Goal: Transaction & Acquisition: Book appointment/travel/reservation

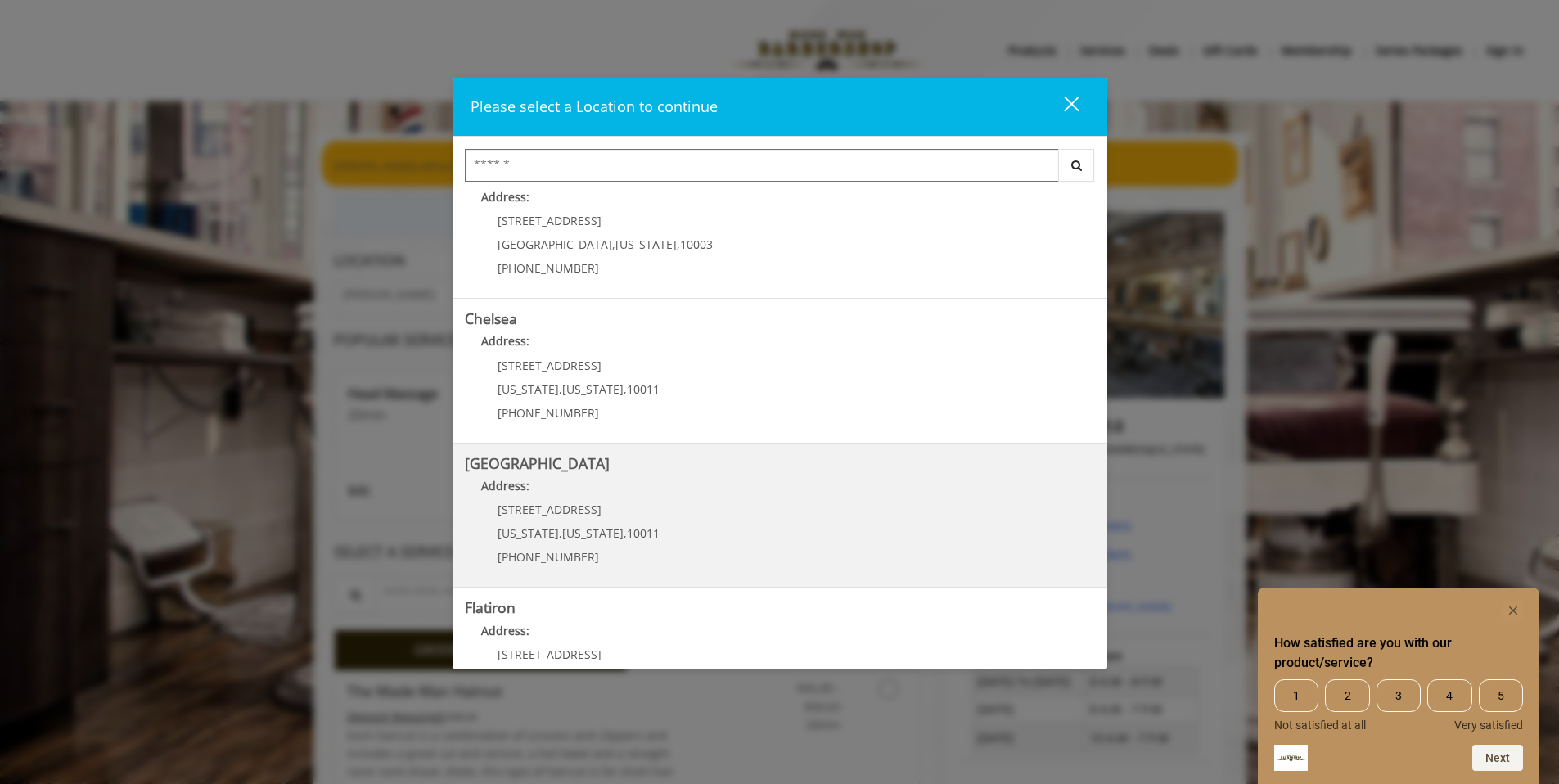
scroll to position [120, 0]
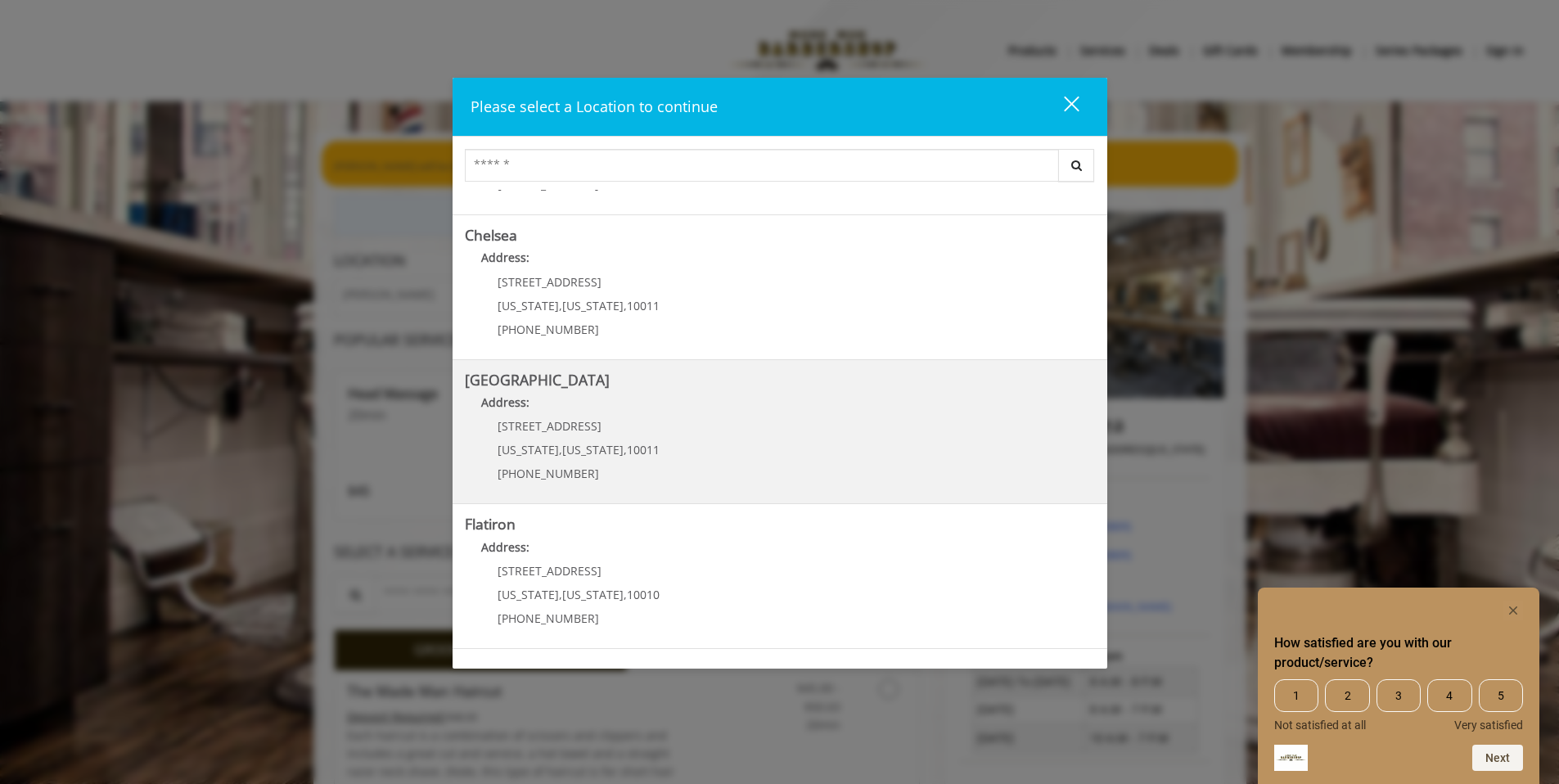
click at [816, 410] on Street "Address:" at bounding box center [780, 407] width 630 height 26
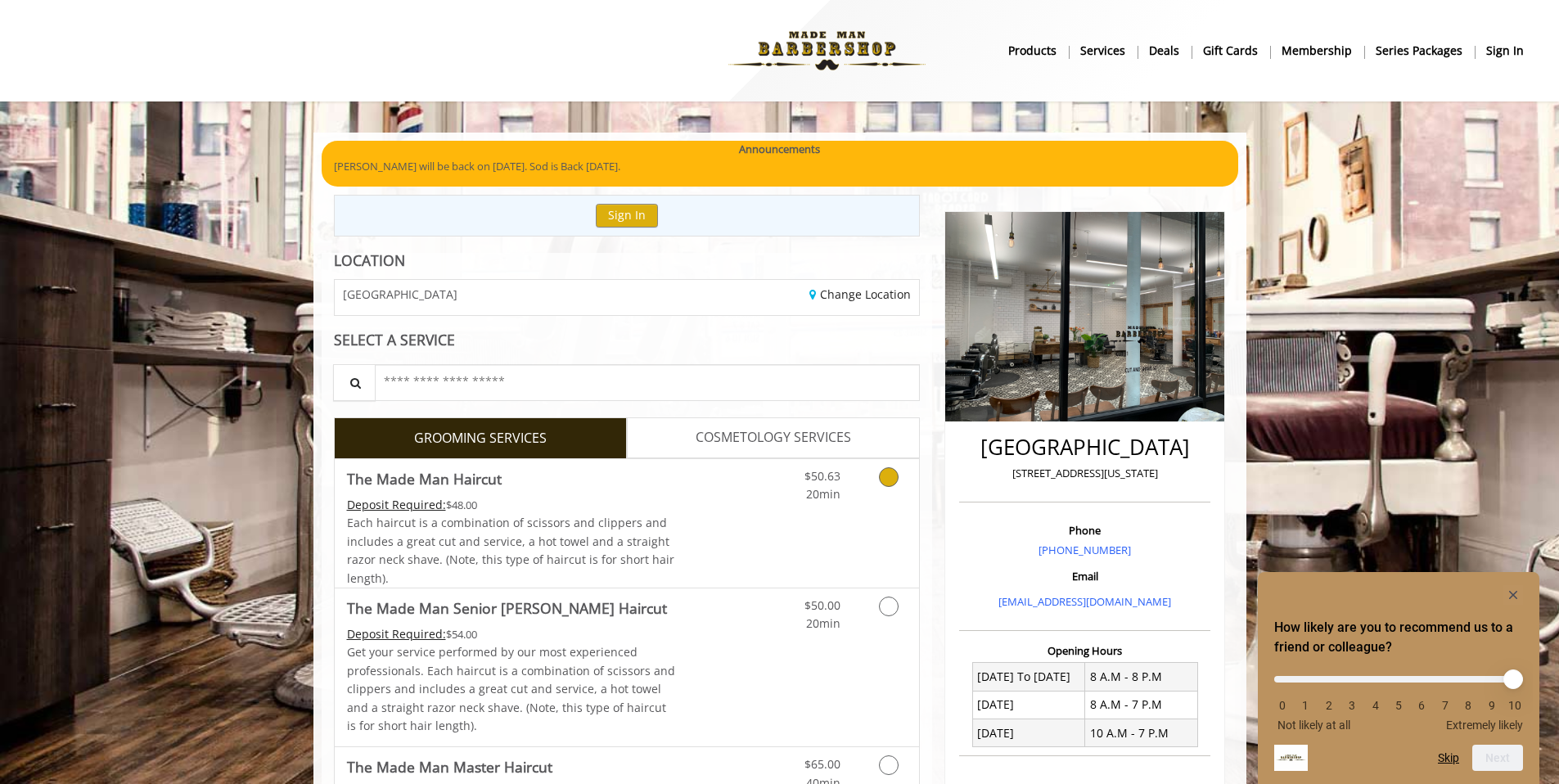
click at [810, 445] on span "COSMETOLOGY SERVICES" at bounding box center [773, 437] width 156 height 21
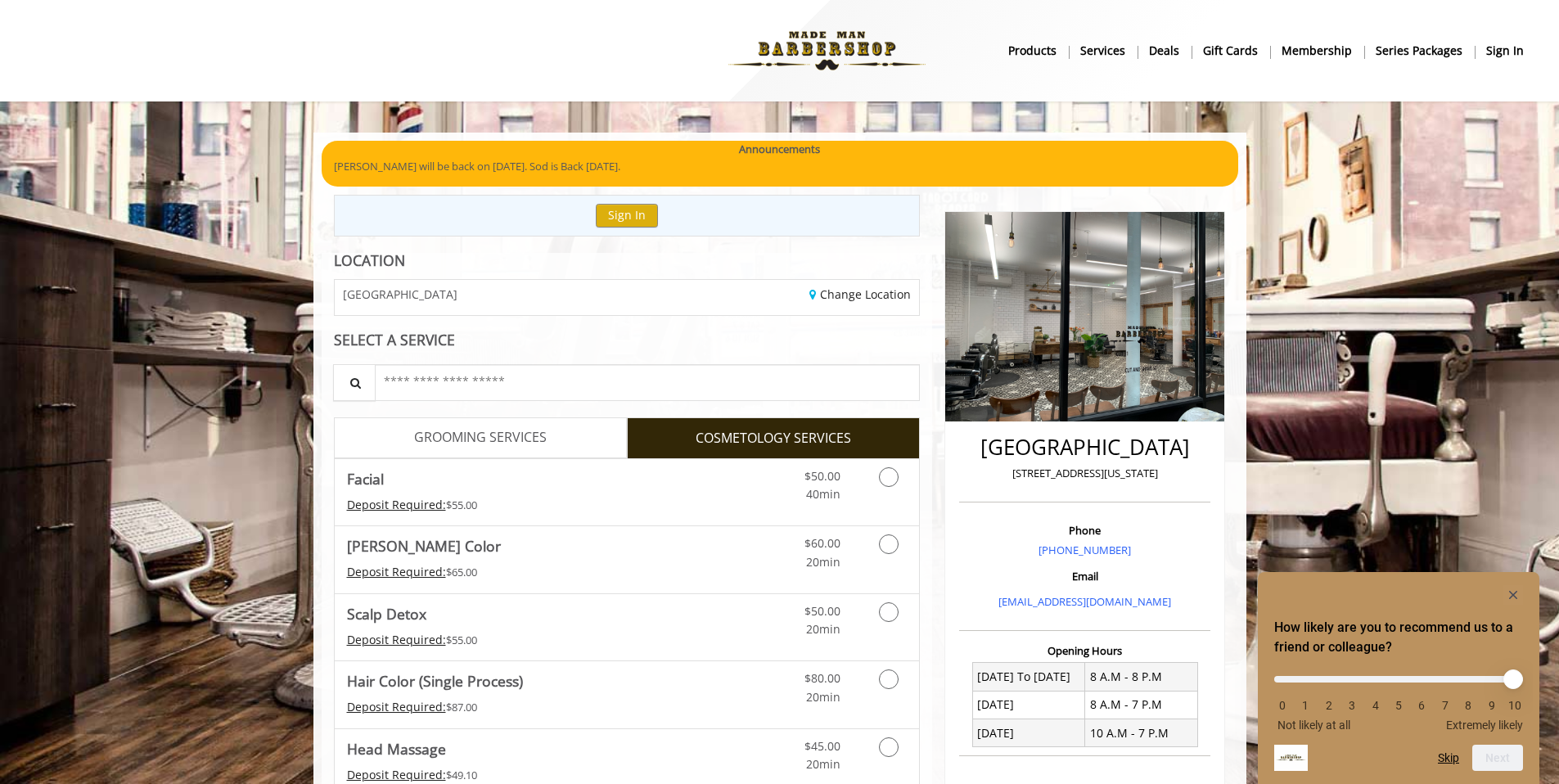
click at [489, 431] on span "GROOMING SERVICES" at bounding box center [481, 437] width 133 height 21
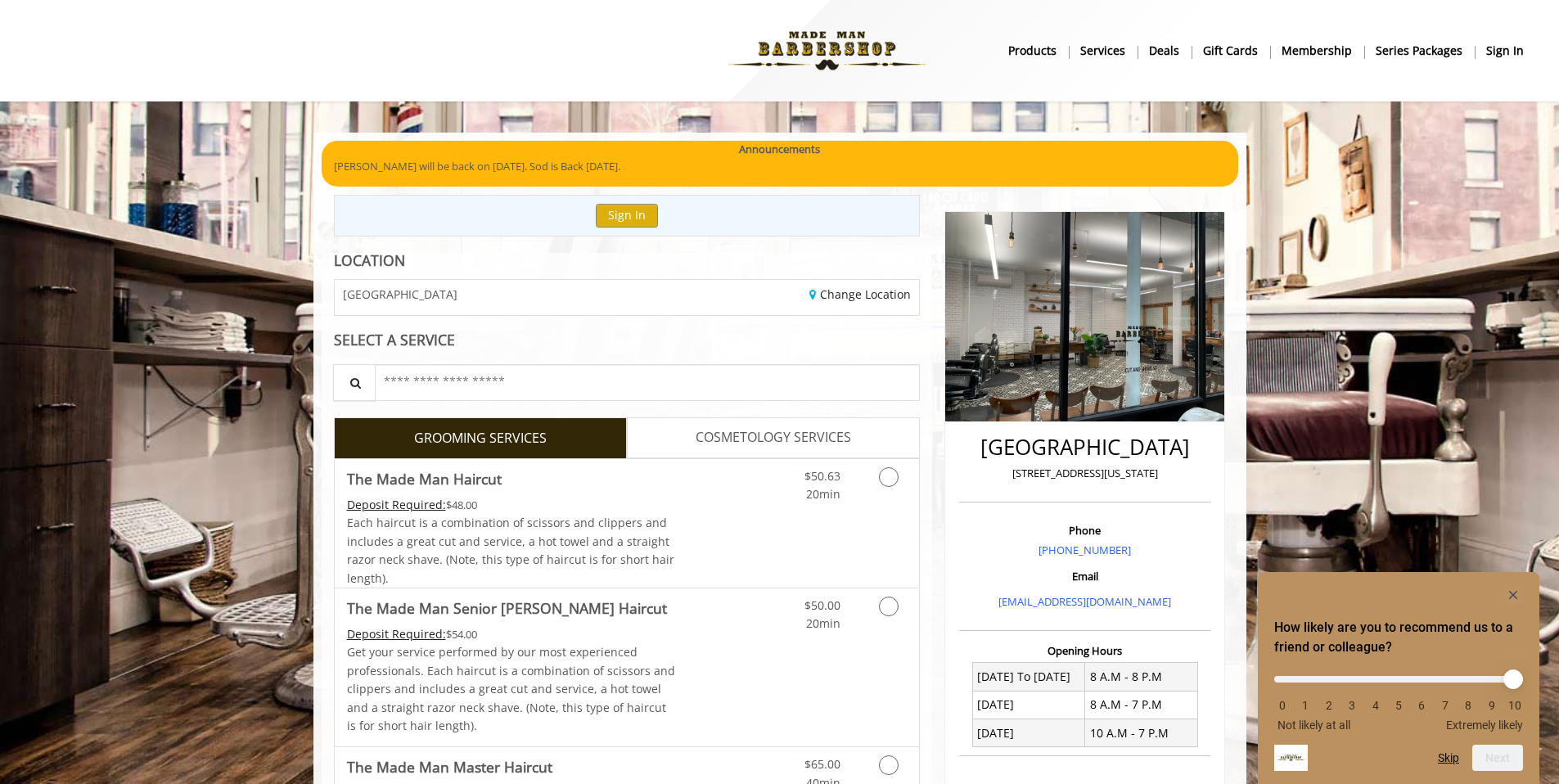
click at [609, 438] on link "GROOMING SERVICES" at bounding box center [481, 437] width 293 height 41
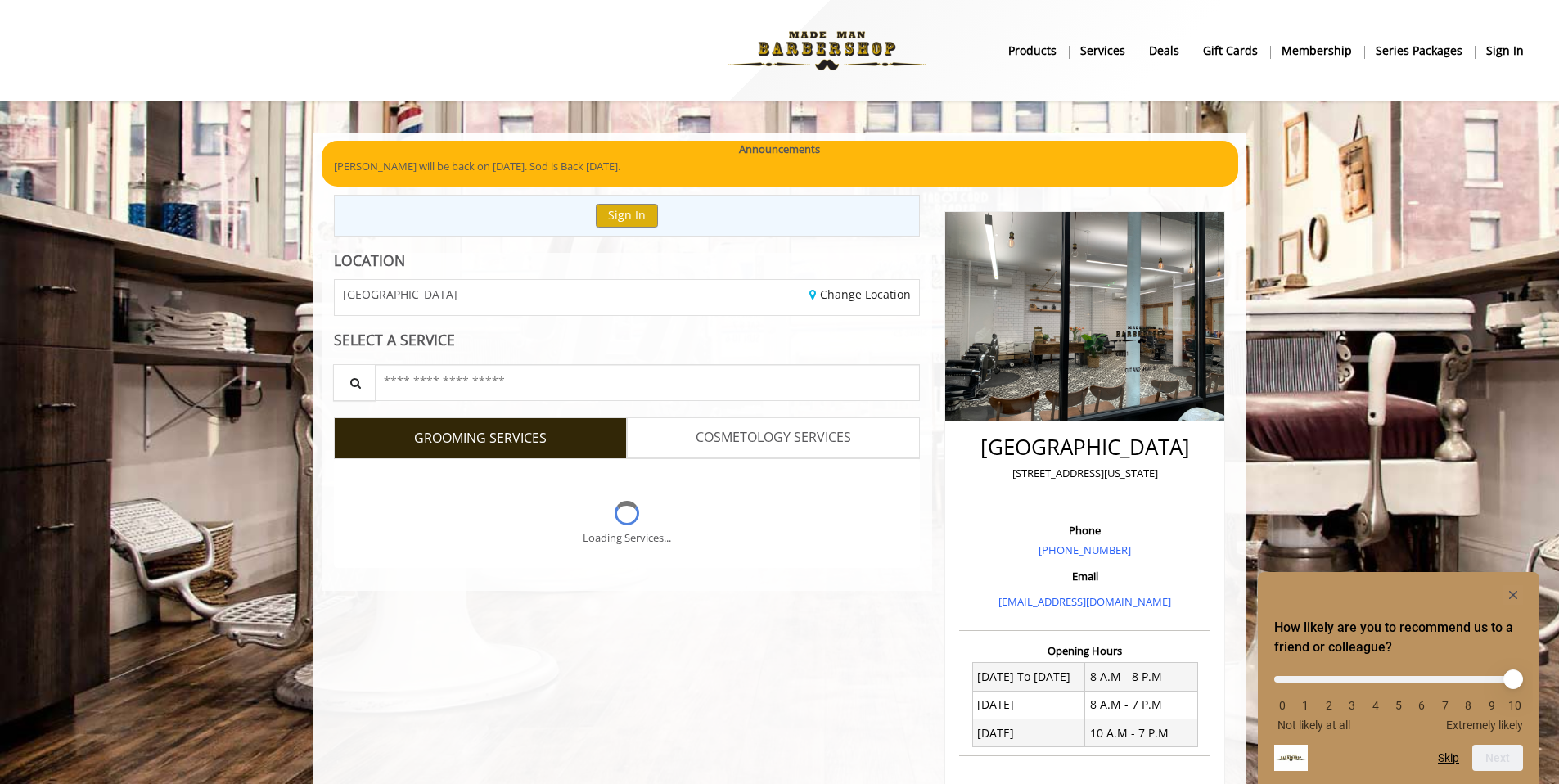
click at [687, 434] on link "COSMETOLOGY SERVICES" at bounding box center [774, 437] width 293 height 41
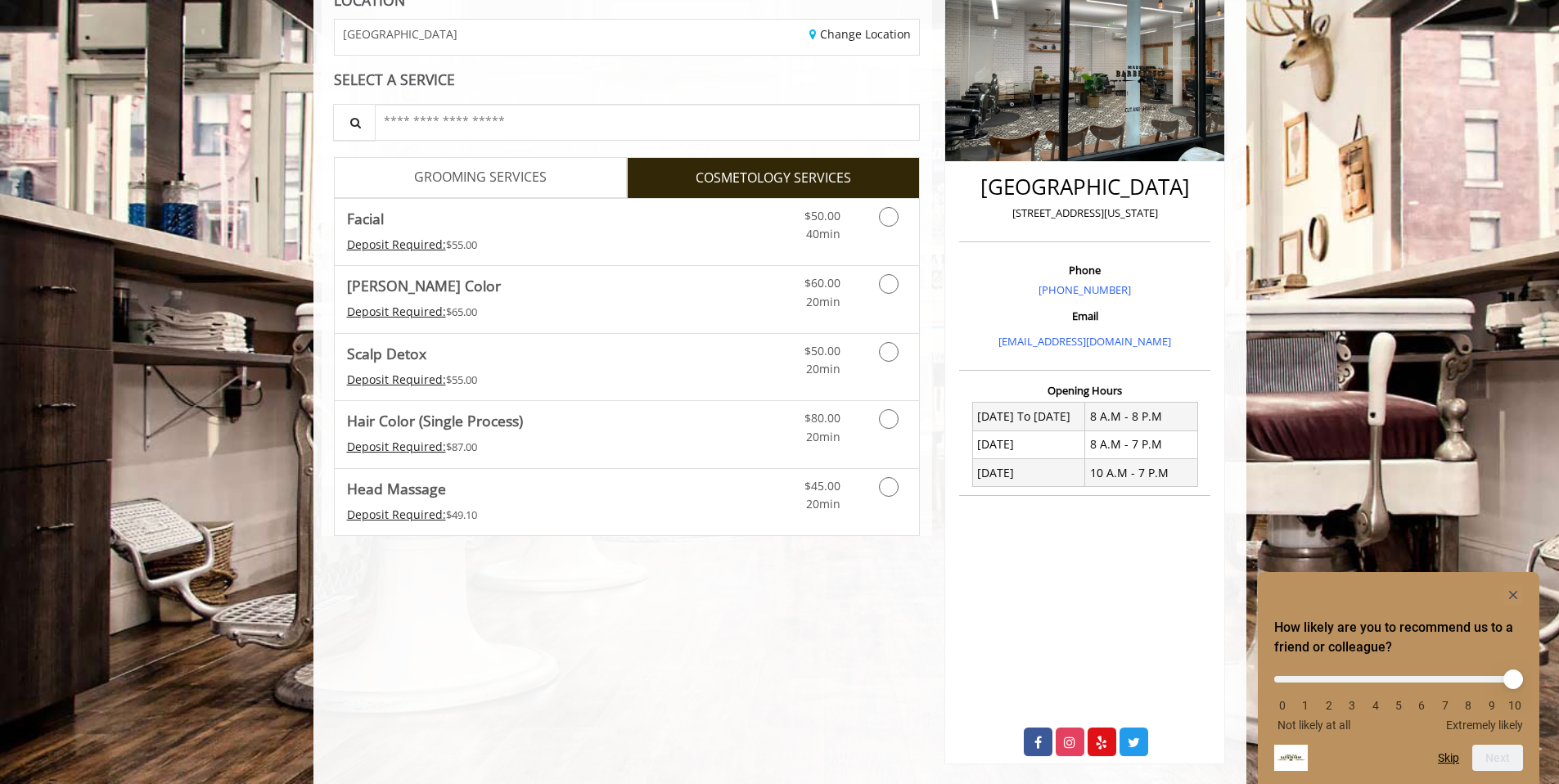
scroll to position [249, 0]
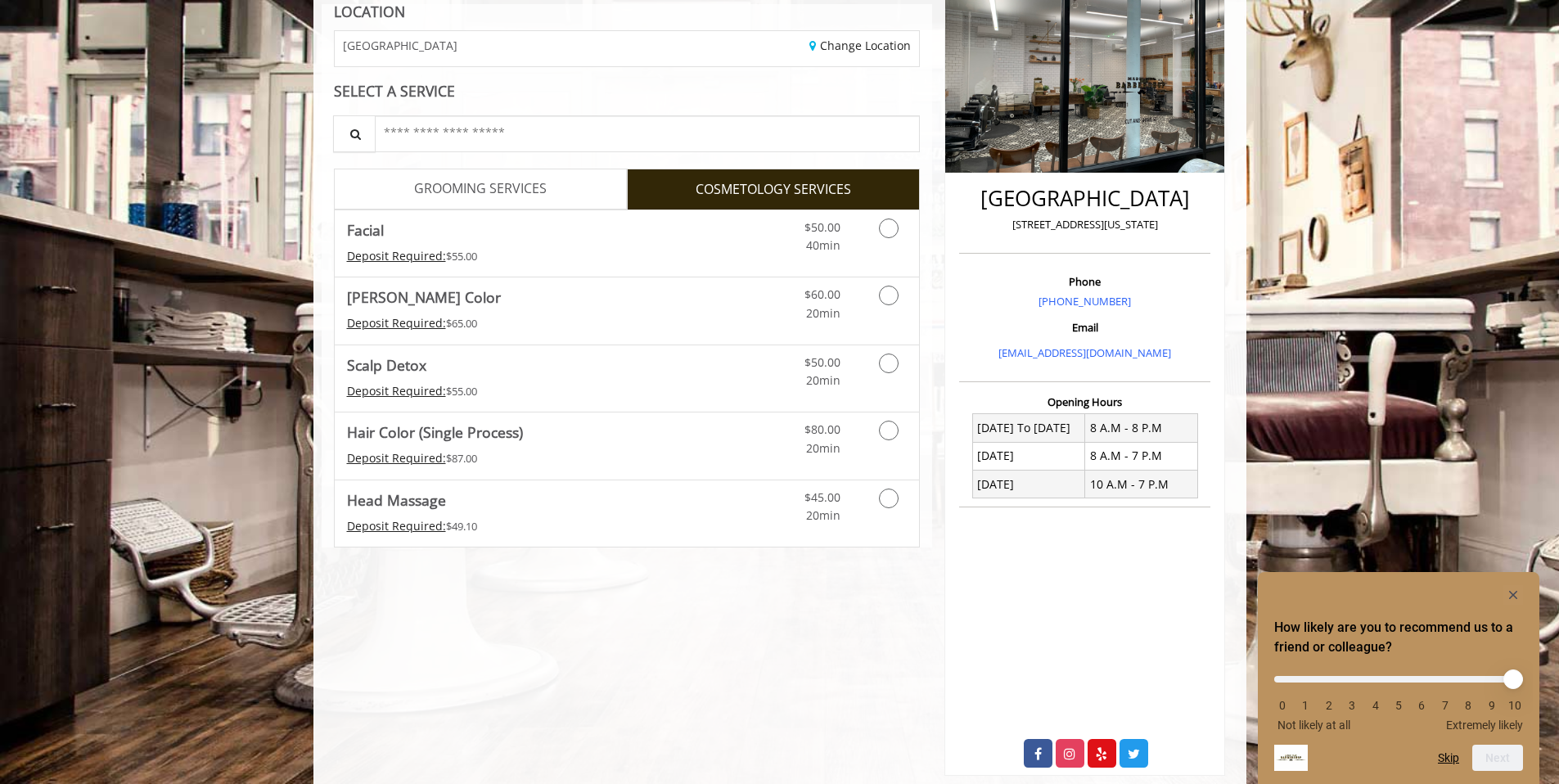
click at [584, 184] on link "GROOMING SERVICES" at bounding box center [481, 189] width 293 height 41
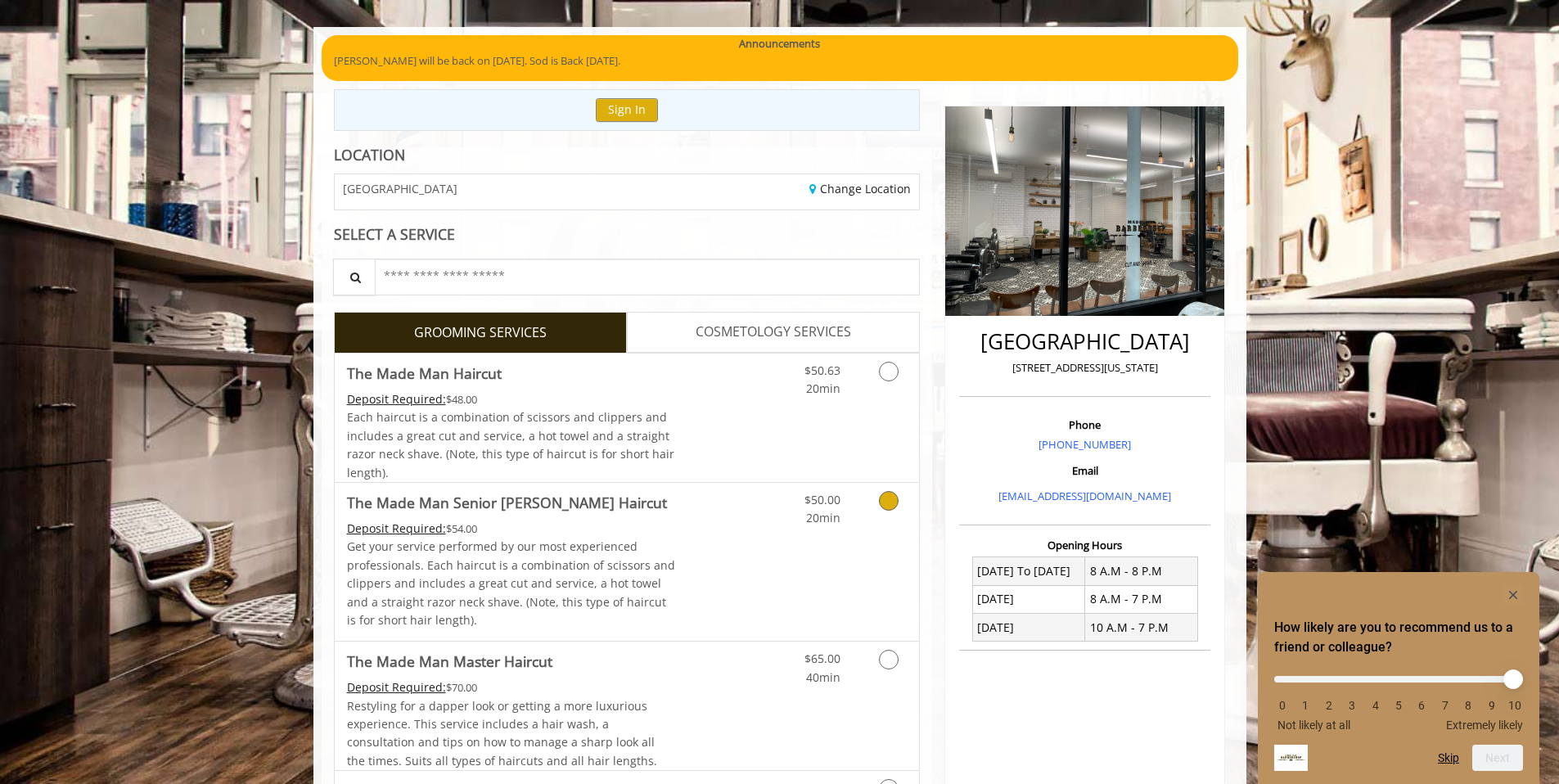
scroll to position [125, 0]
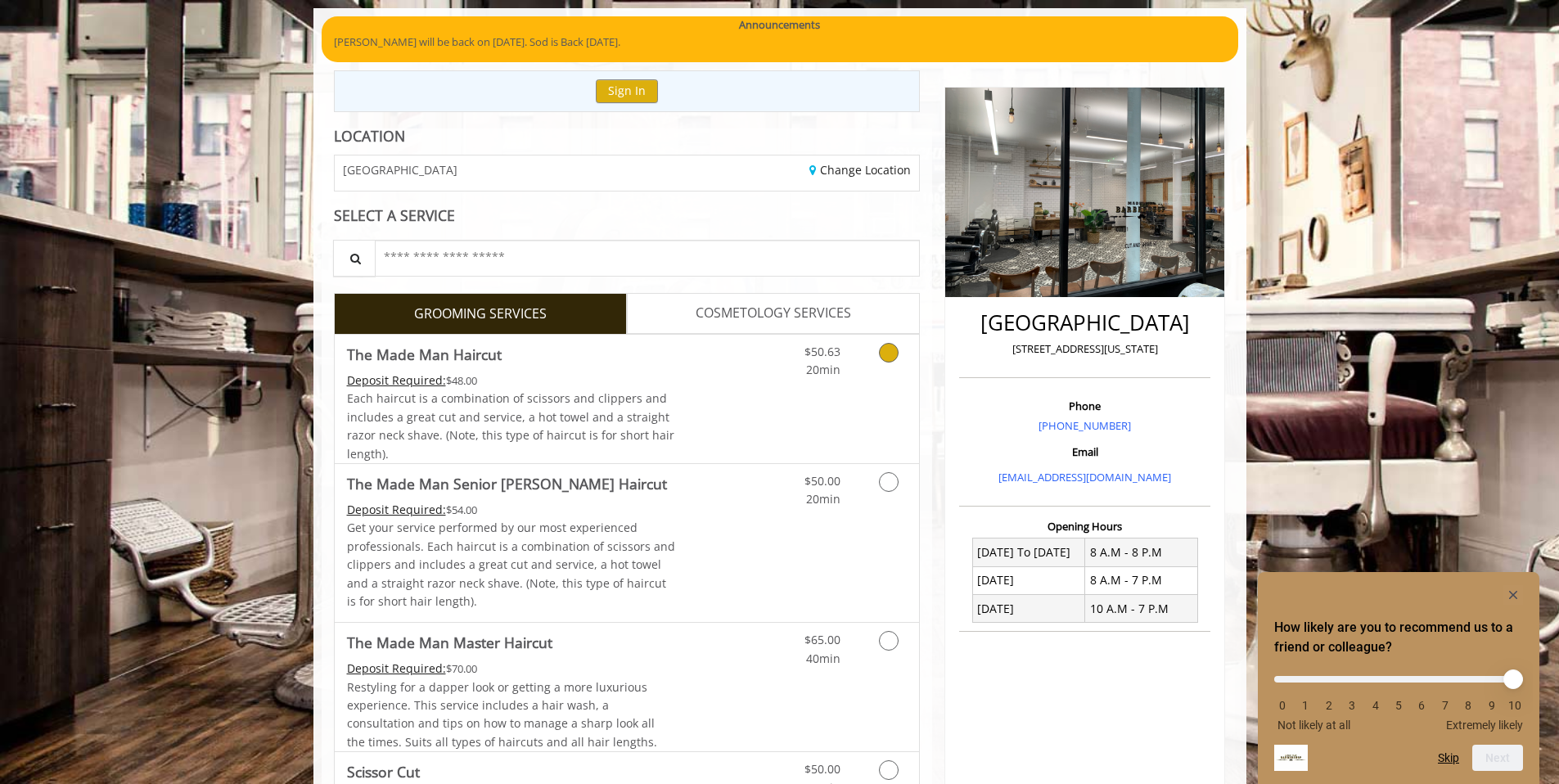
click at [732, 403] on link "Discounted Price" at bounding box center [724, 398] width 98 height 128
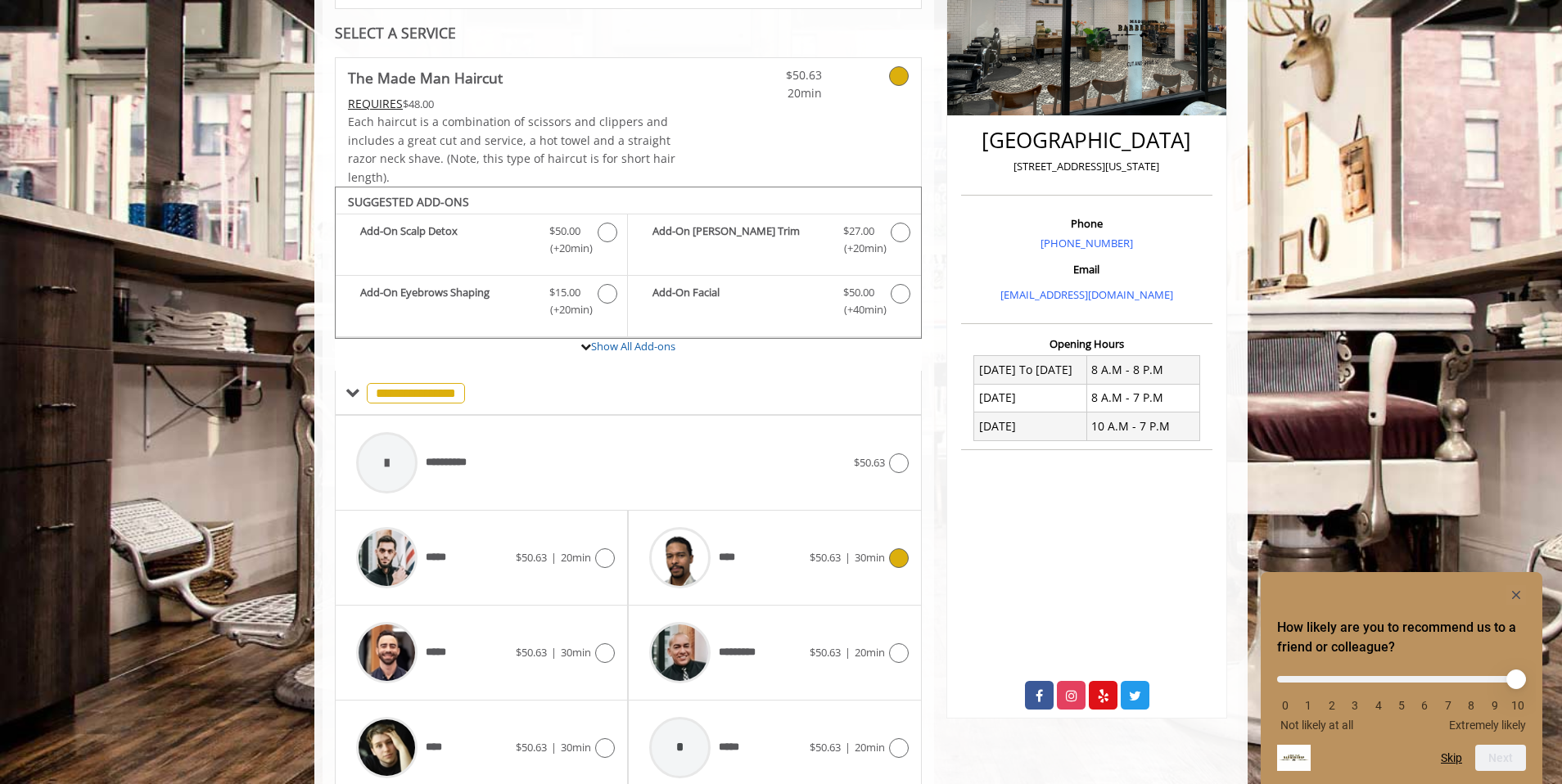
scroll to position [375, 0]
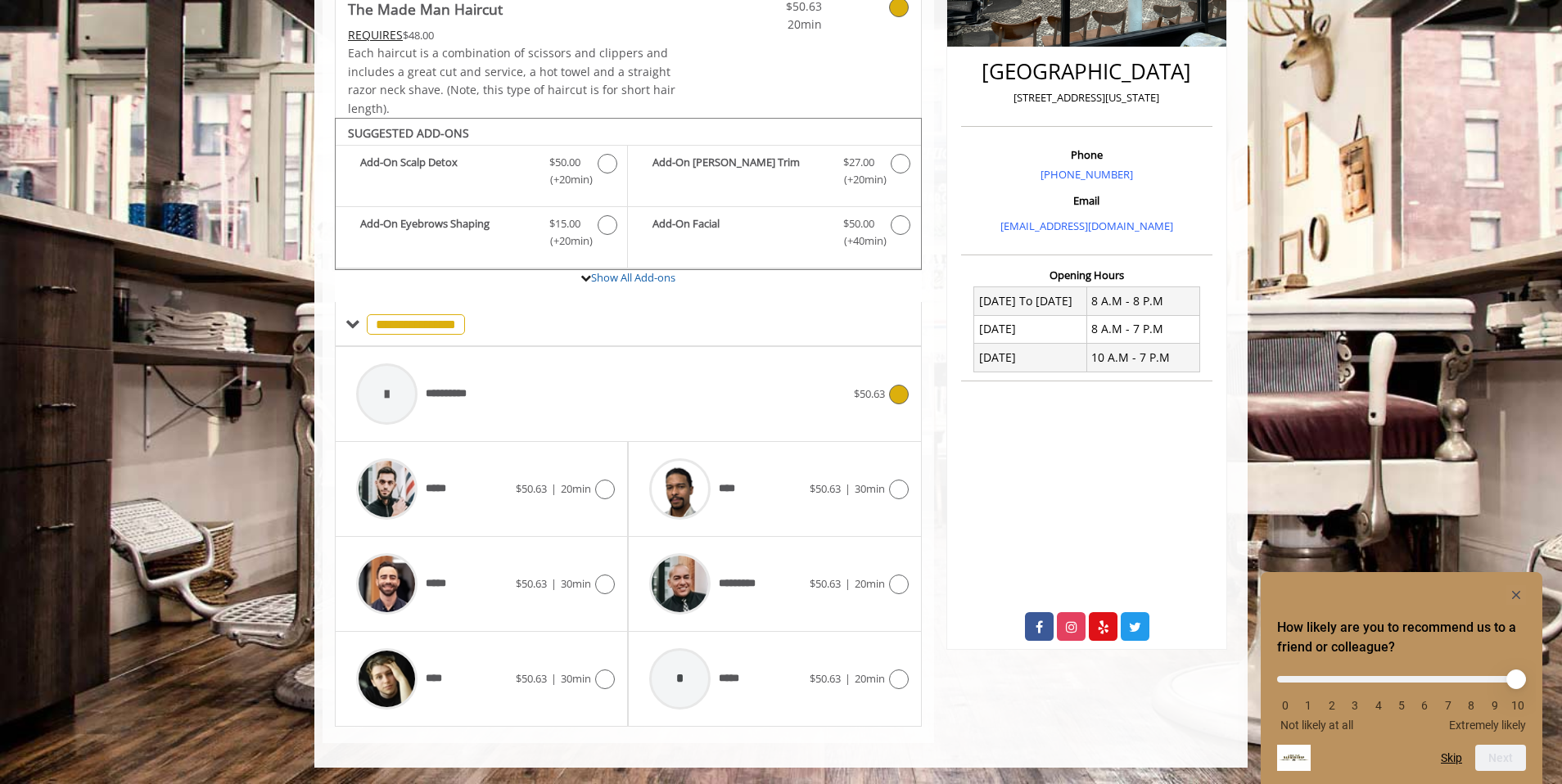
click at [698, 388] on div "**********" at bounding box center [601, 394] width 506 height 77
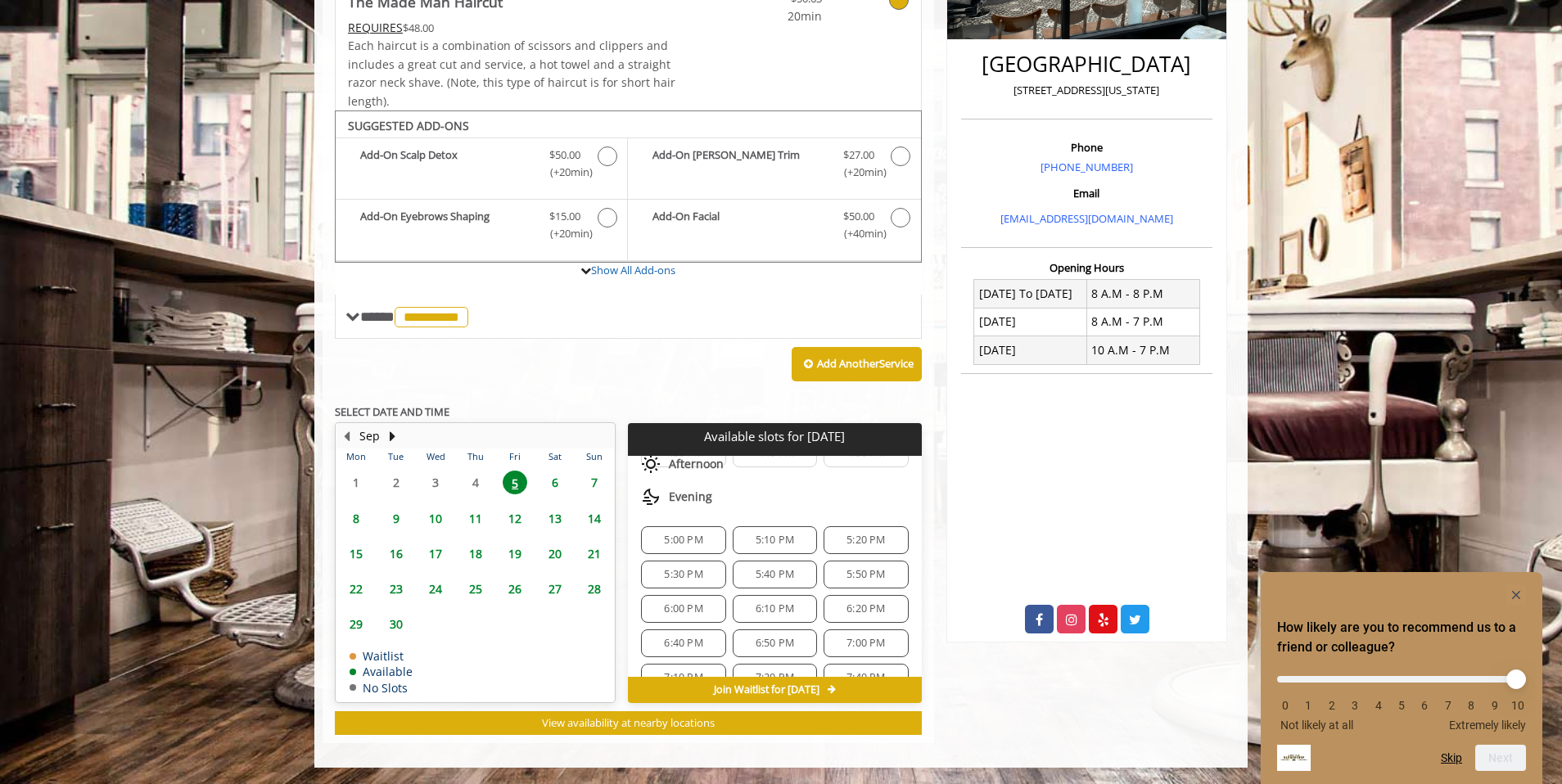
scroll to position [555, 0]
click at [668, 579] on span "6:00 PM" at bounding box center [684, 581] width 39 height 13
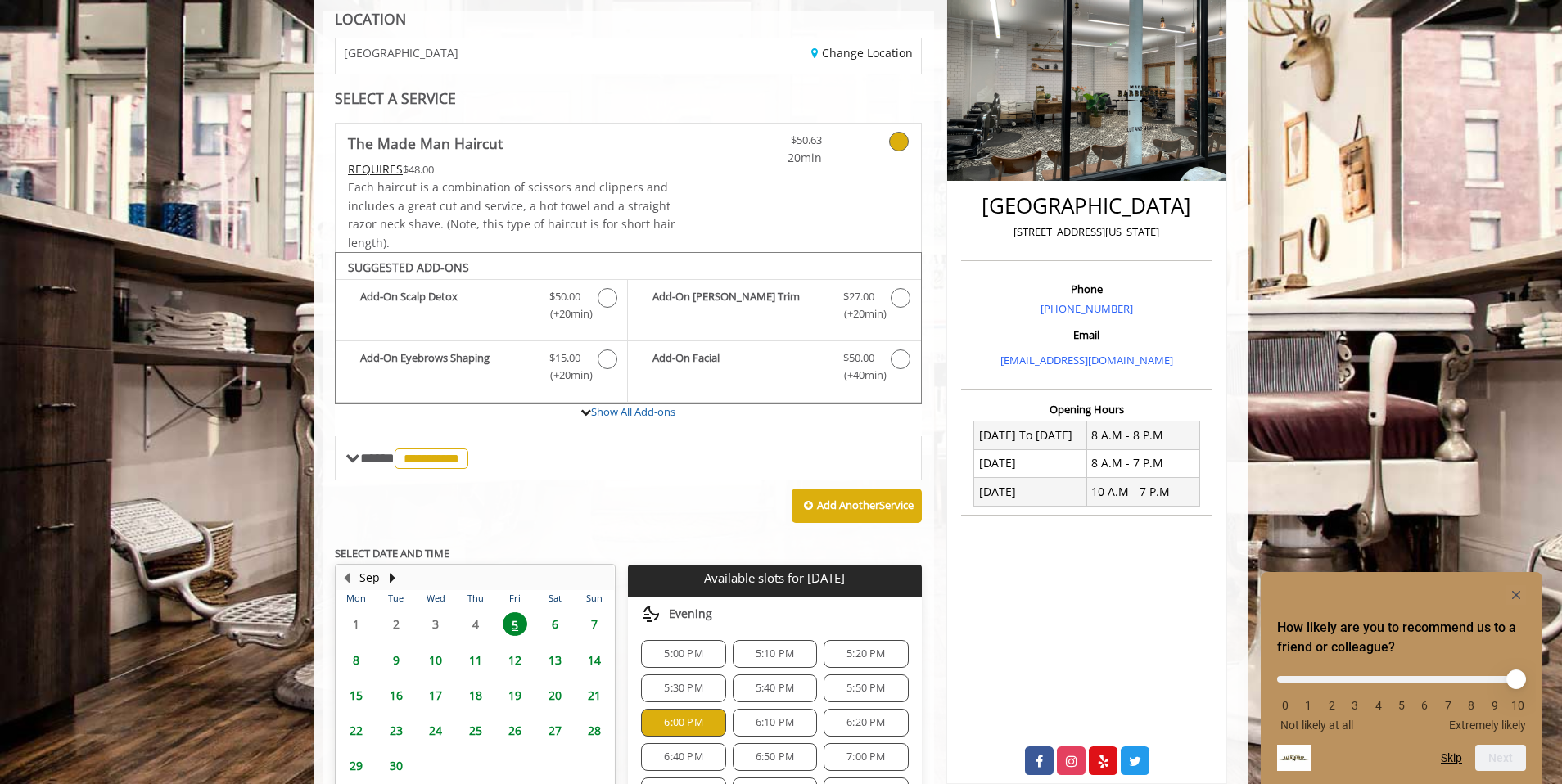
scroll to position [612, 0]
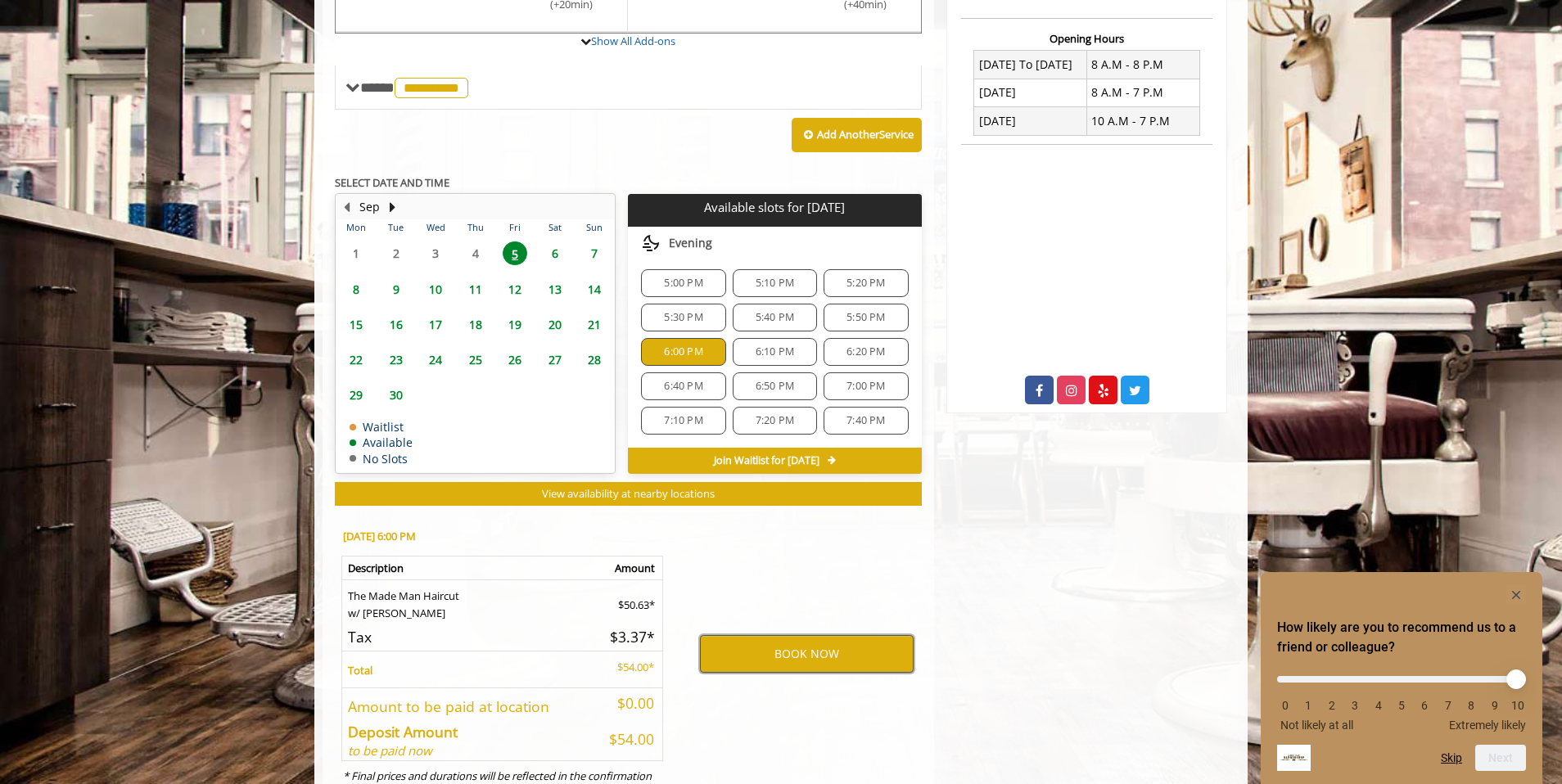
click at [808, 651] on button "BOOK NOW" at bounding box center [807, 653] width 214 height 38
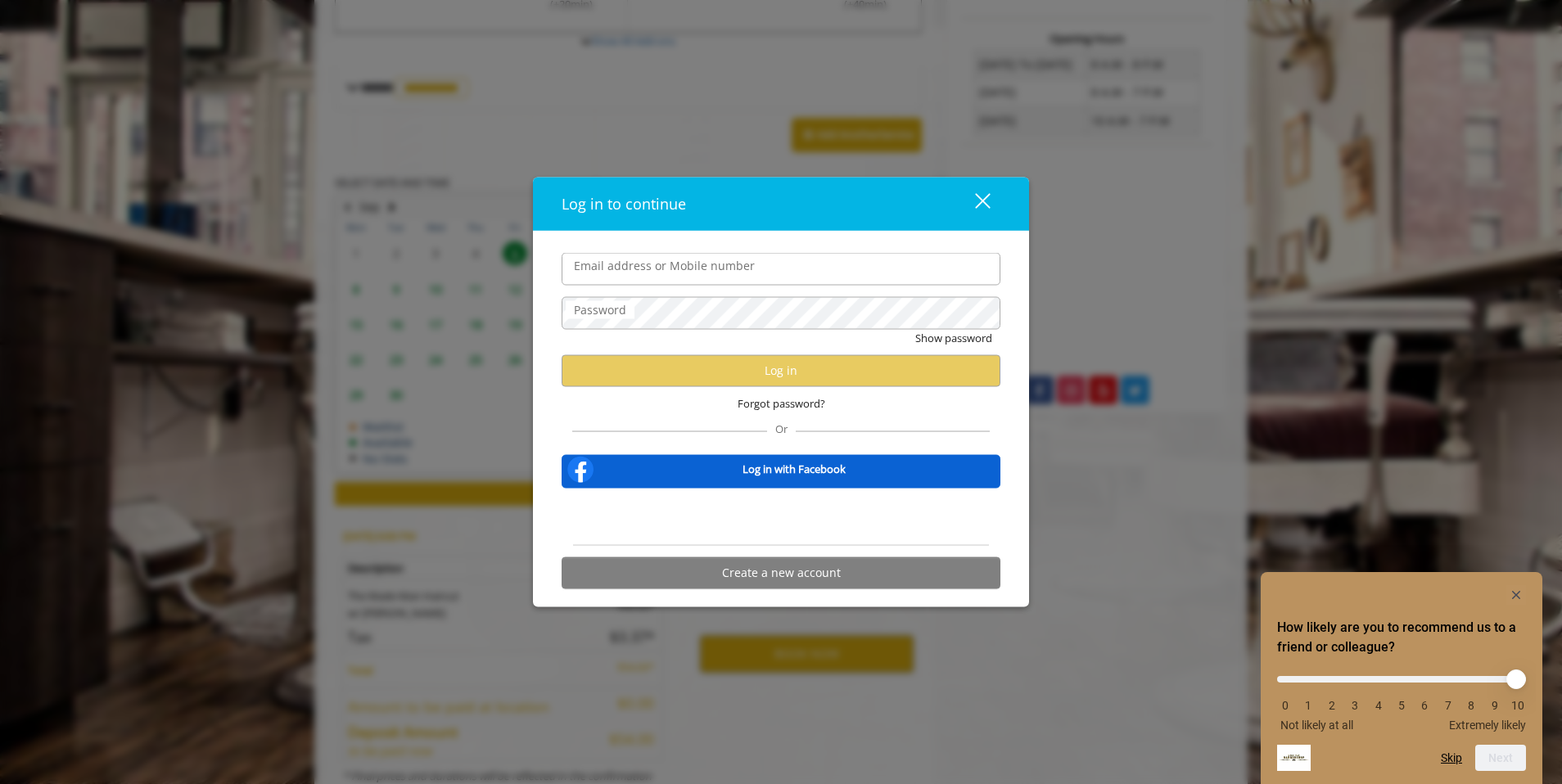
click at [936, 406] on div "Forgot password?" at bounding box center [781, 404] width 439 height 33
click at [781, 273] on input "Email address or Mobile number" at bounding box center [781, 268] width 439 height 32
type input "**********"
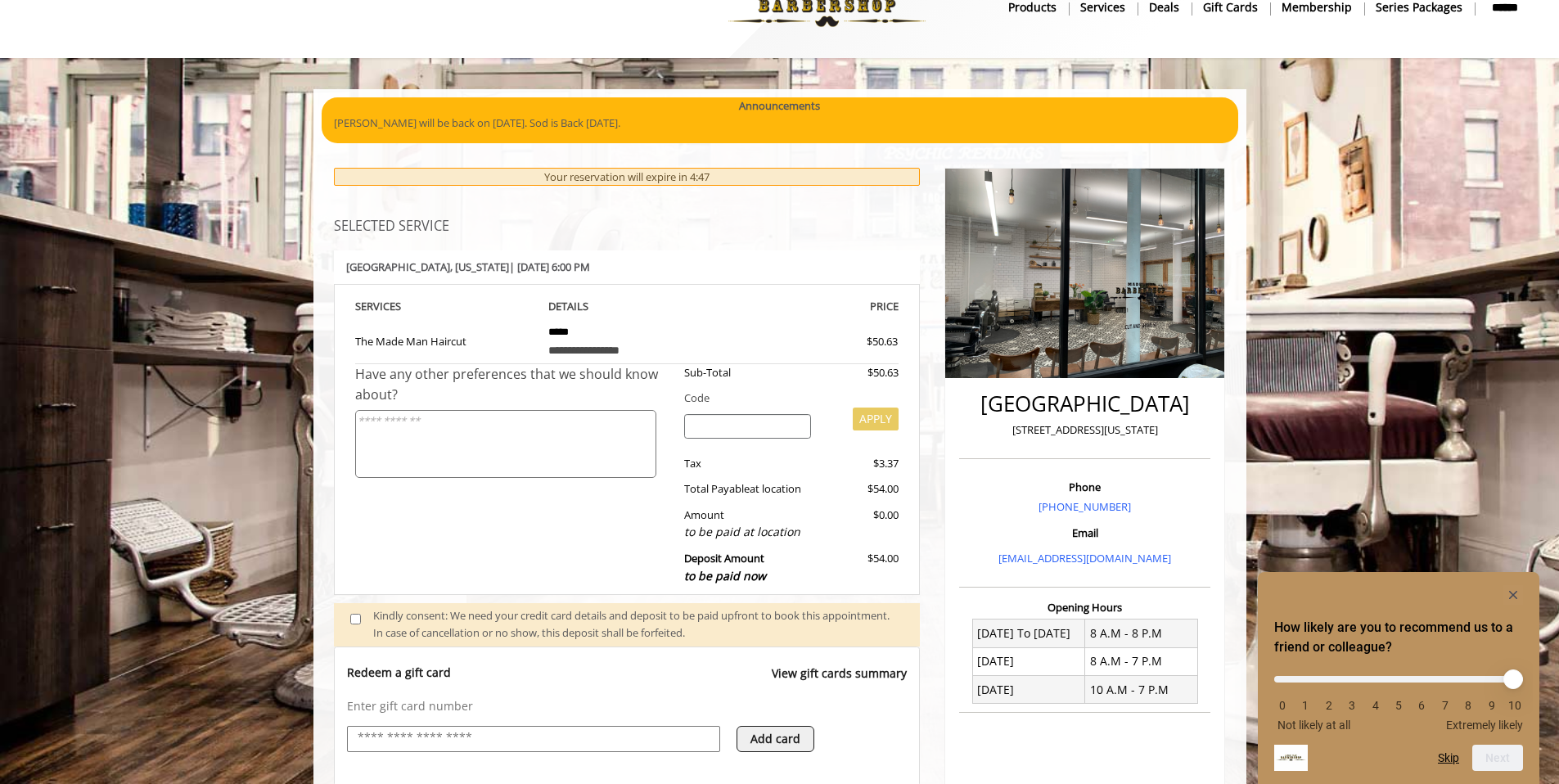
scroll to position [0, 0]
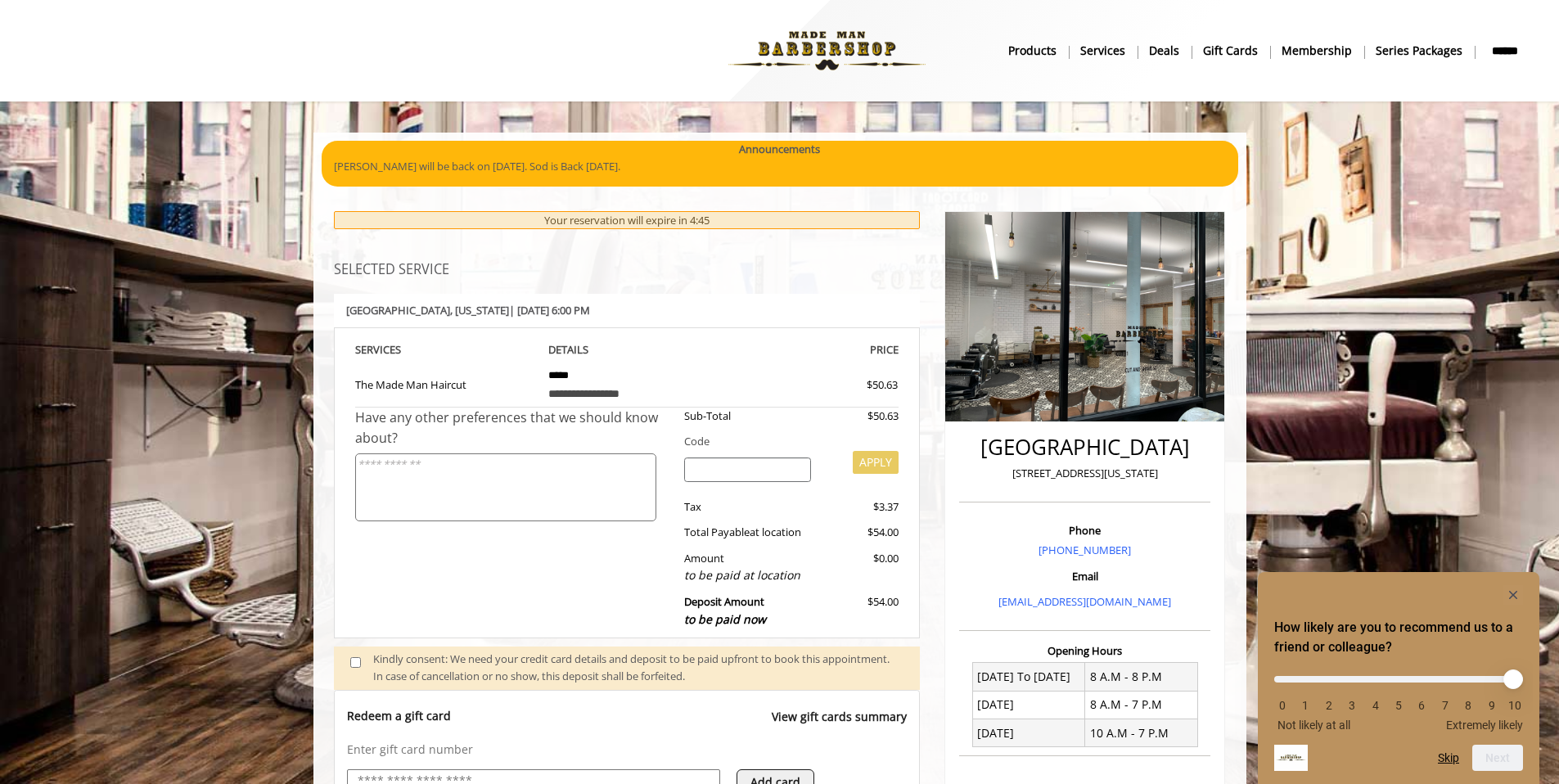
click at [726, 464] on input "search" at bounding box center [748, 469] width 127 height 25
click at [602, 596] on div "Have any other preferences that we should know about?" at bounding box center [514, 522] width 317 height 229
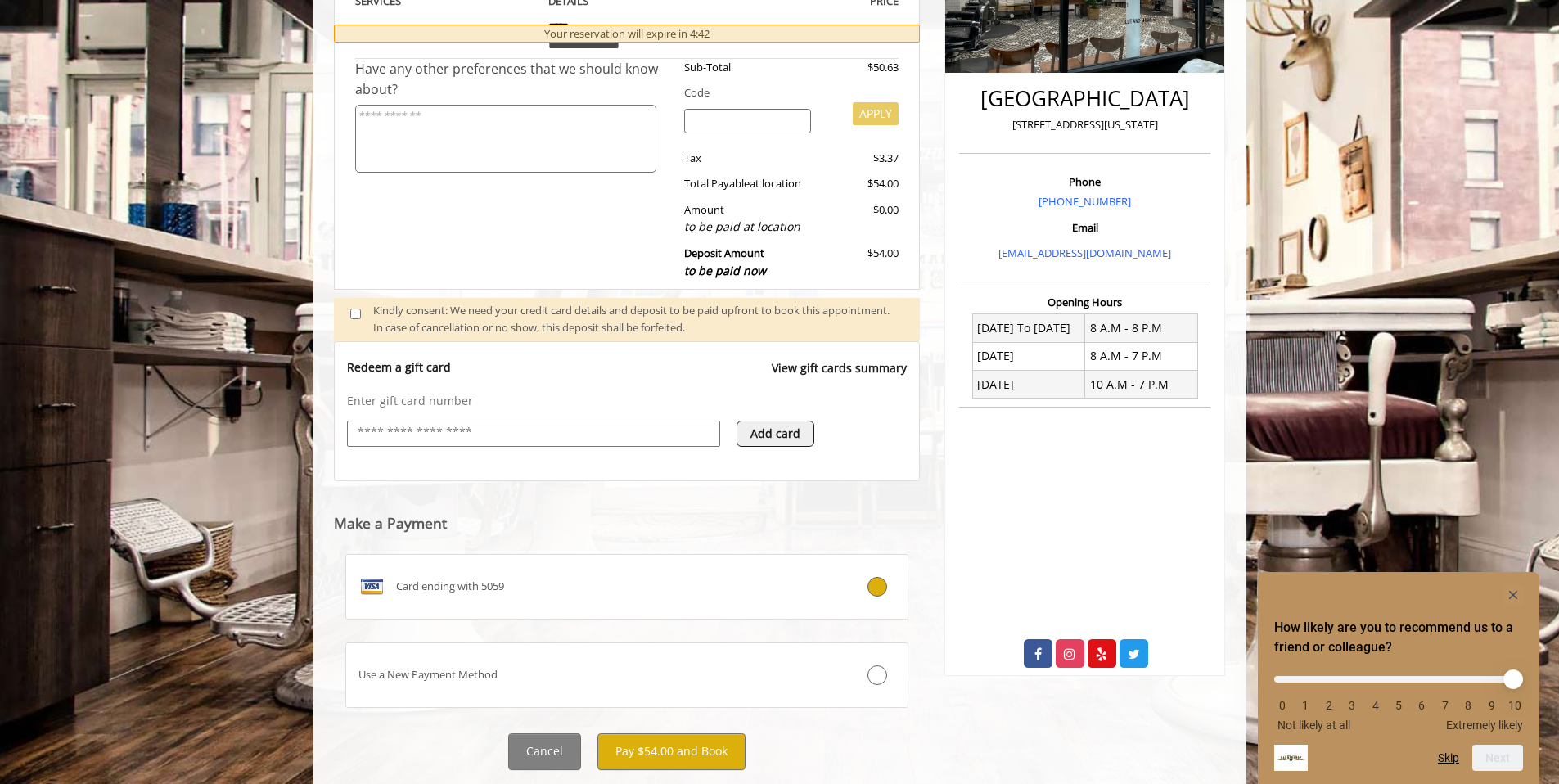
scroll to position [392, 0]
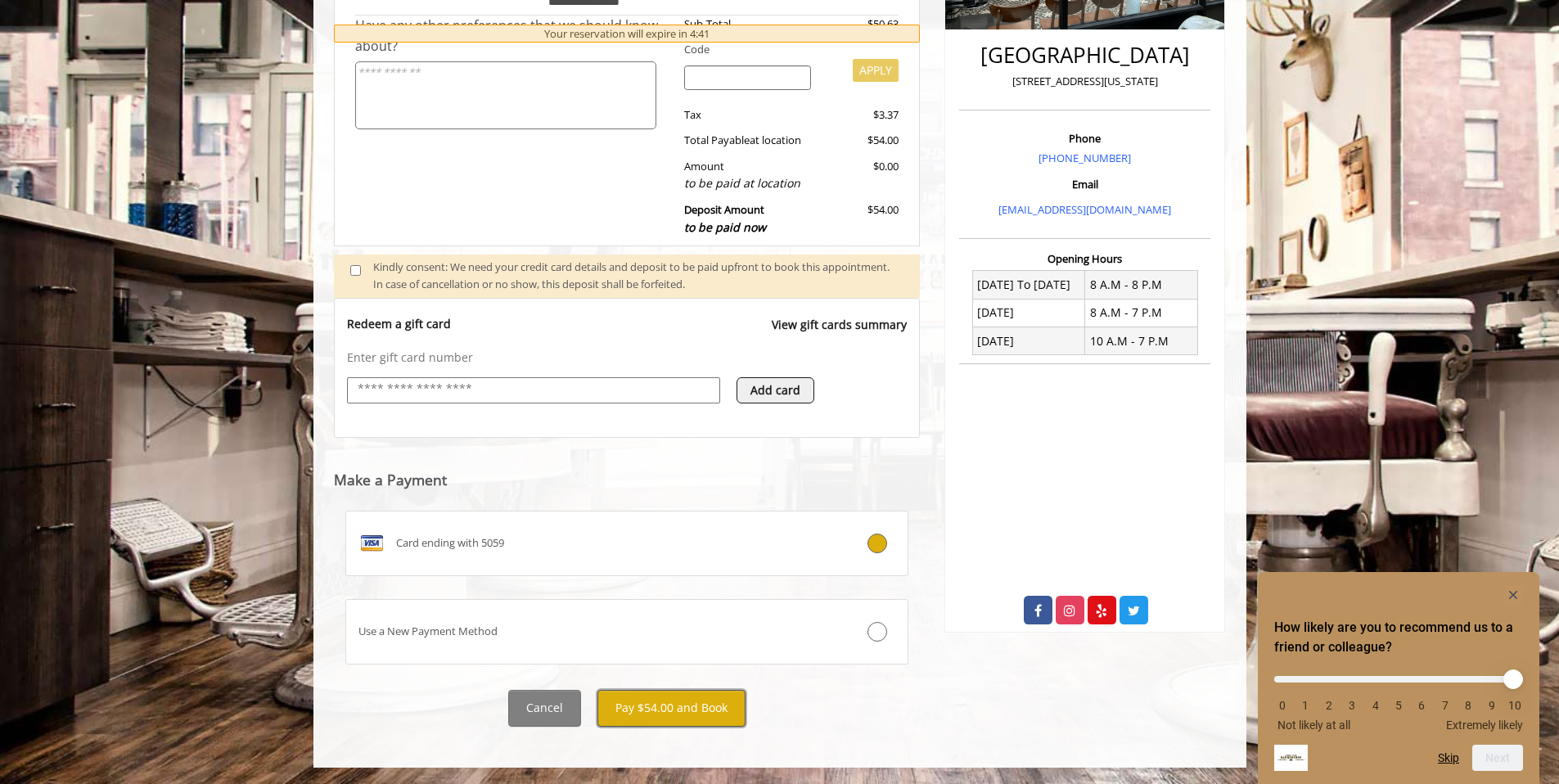
click at [674, 714] on button "Pay $54.00 and Book" at bounding box center [672, 708] width 149 height 37
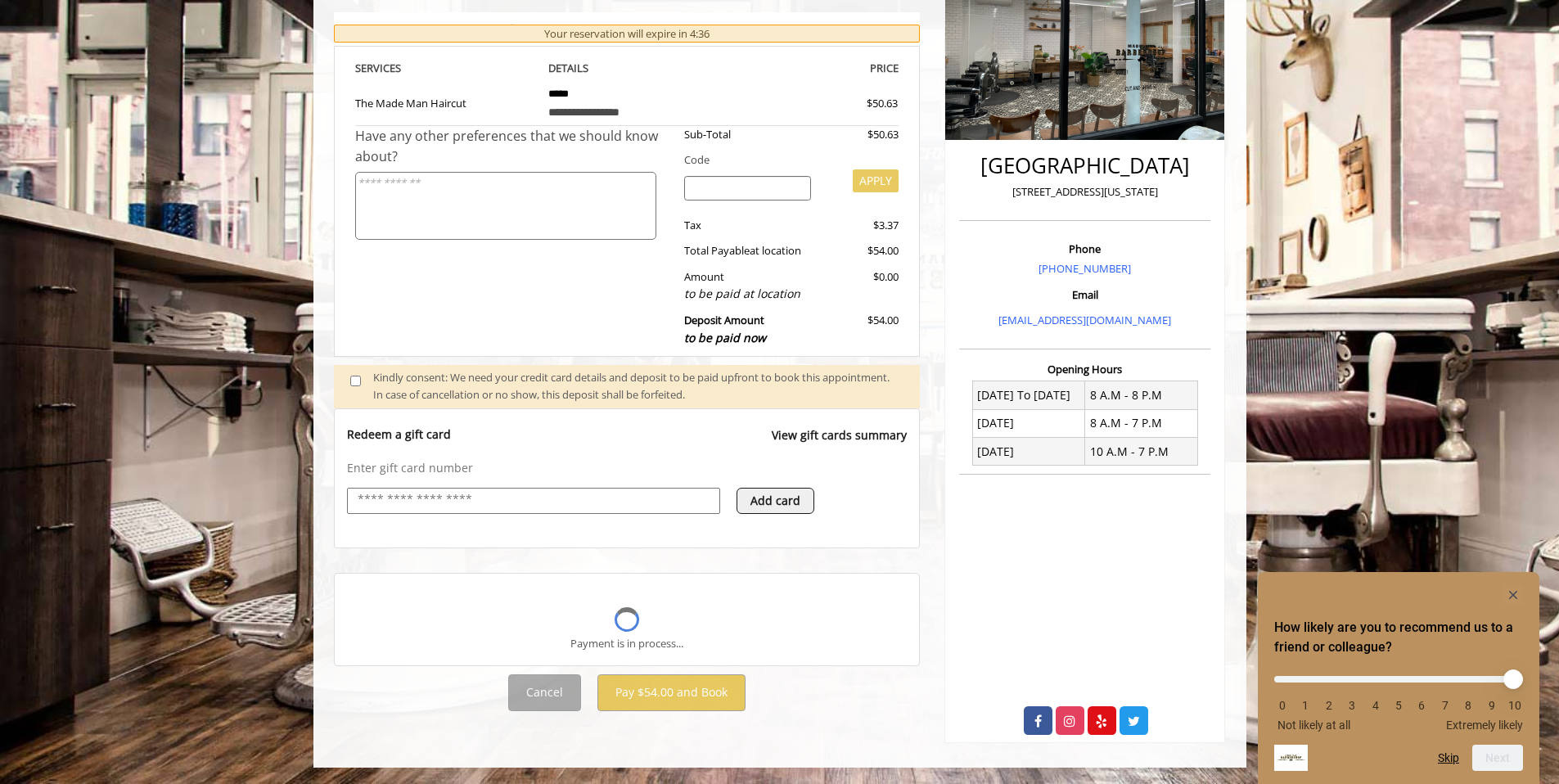
scroll to position [259, 0]
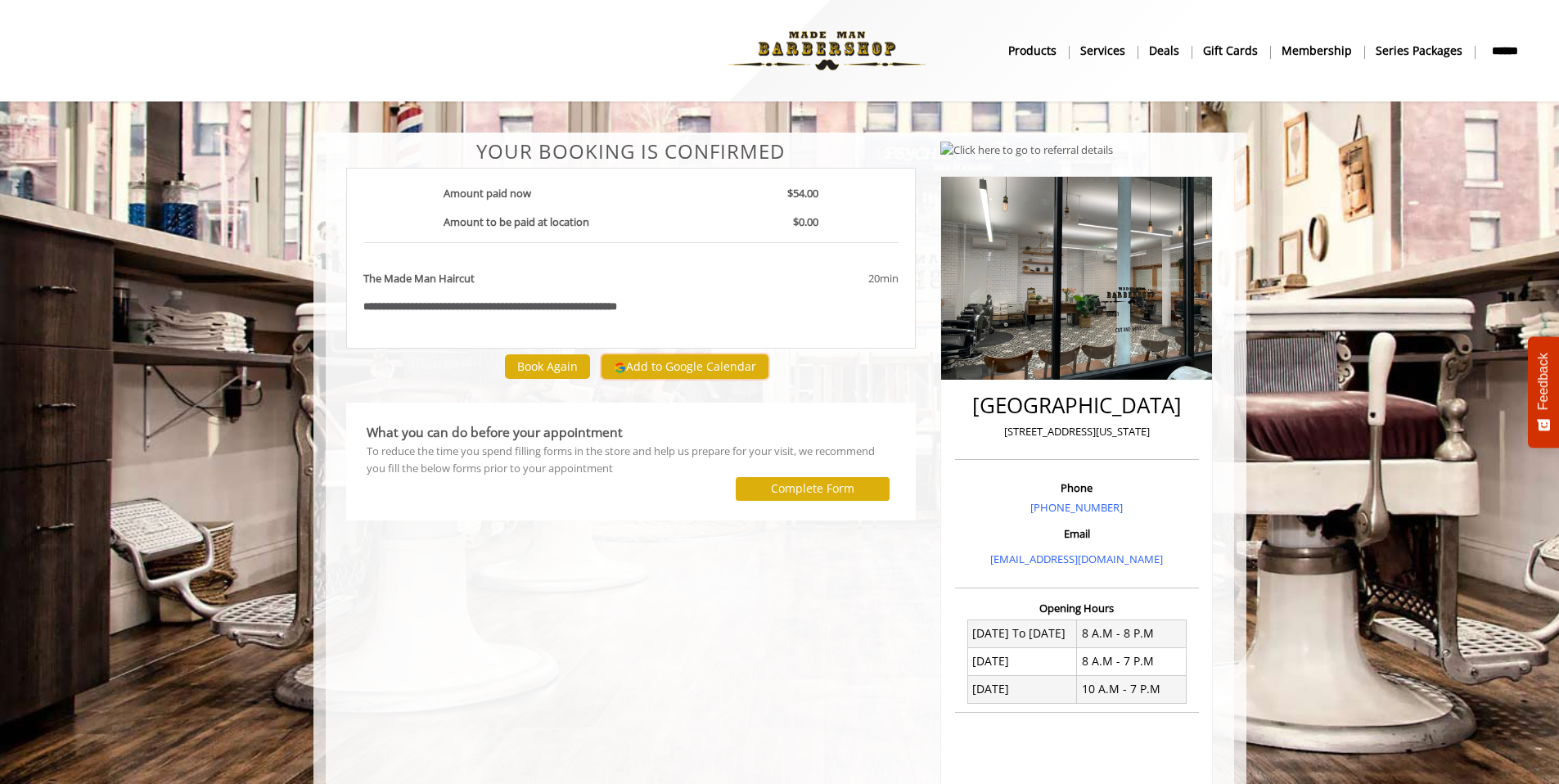
click at [653, 363] on button "Add to Google Calendar" at bounding box center [684, 366] width 167 height 25
